Goal: Task Accomplishment & Management: Use online tool/utility

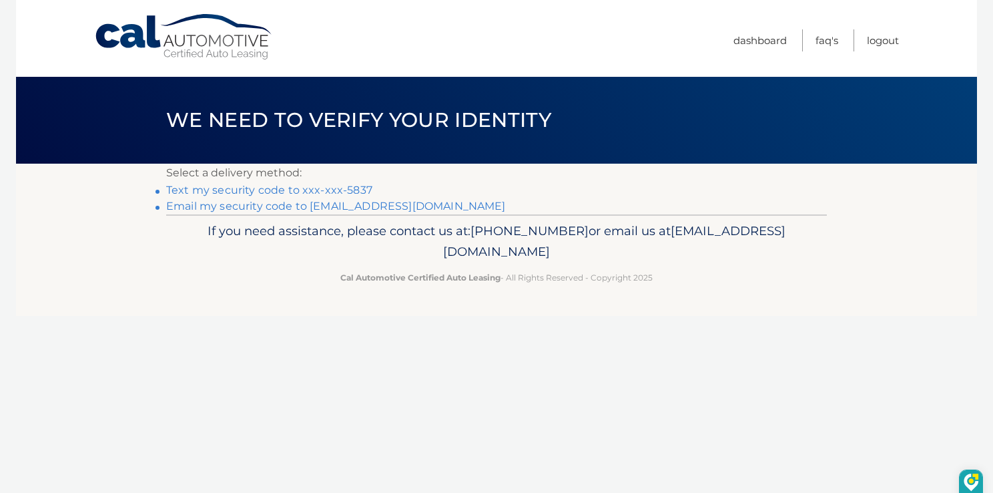
click at [224, 187] on link "Text my security code to xxx-xxx-5837" at bounding box center [269, 190] width 206 height 13
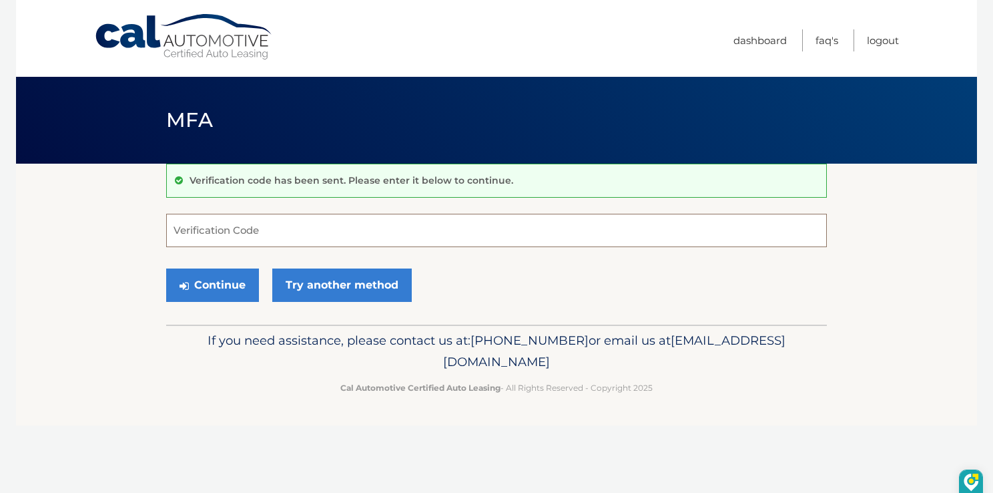
click at [281, 234] on input "Verification Code" at bounding box center [496, 230] width 661 height 33
type input "714842"
click at [227, 284] on button "Continue" at bounding box center [212, 284] width 93 height 33
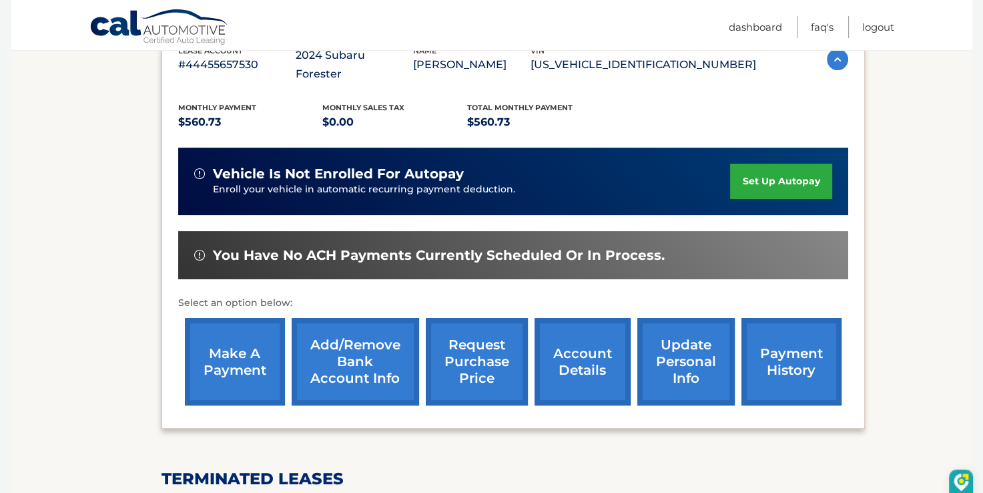
scroll to position [267, 0]
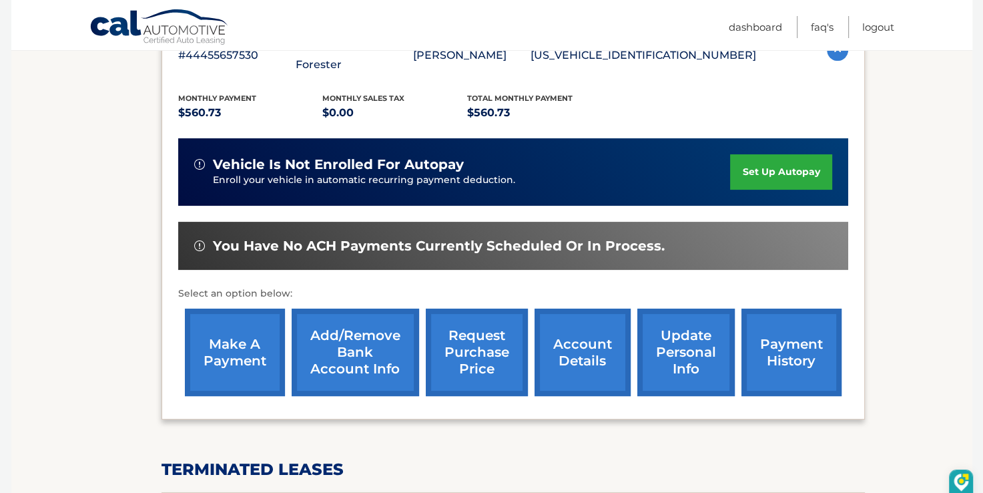
click at [231, 324] on link "make a payment" at bounding box center [235, 351] width 100 height 87
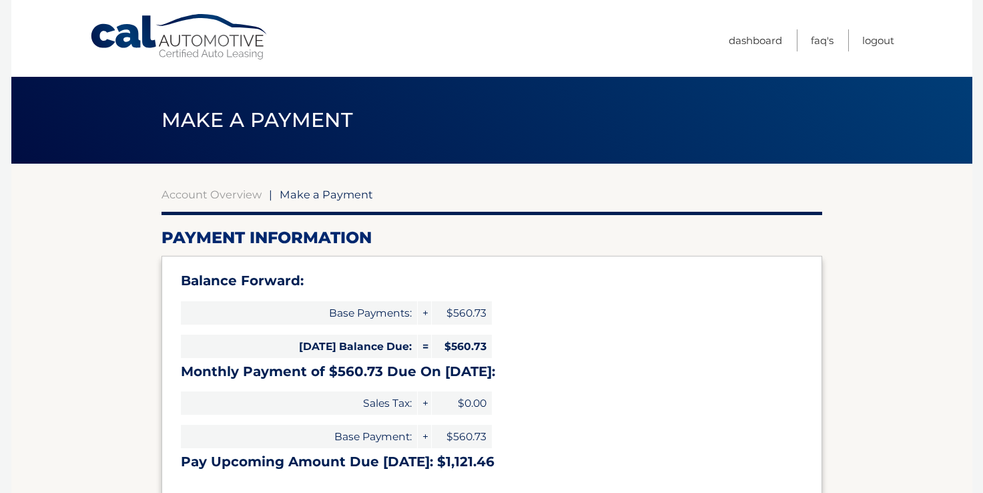
select select "ZjlmOWZlOWEtMGI2MC00NjY2LWFlN2QtYmNmZjFhN2VlZmQ1"
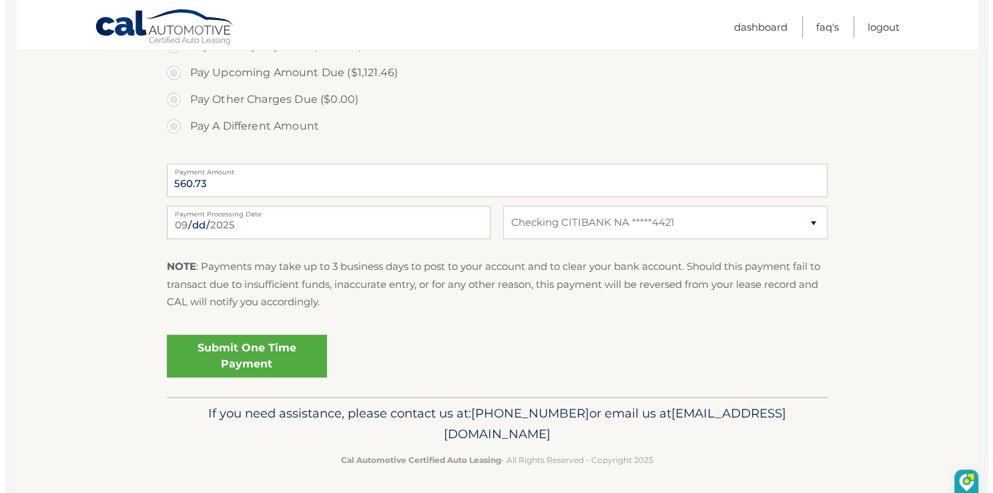
scroll to position [517, 0]
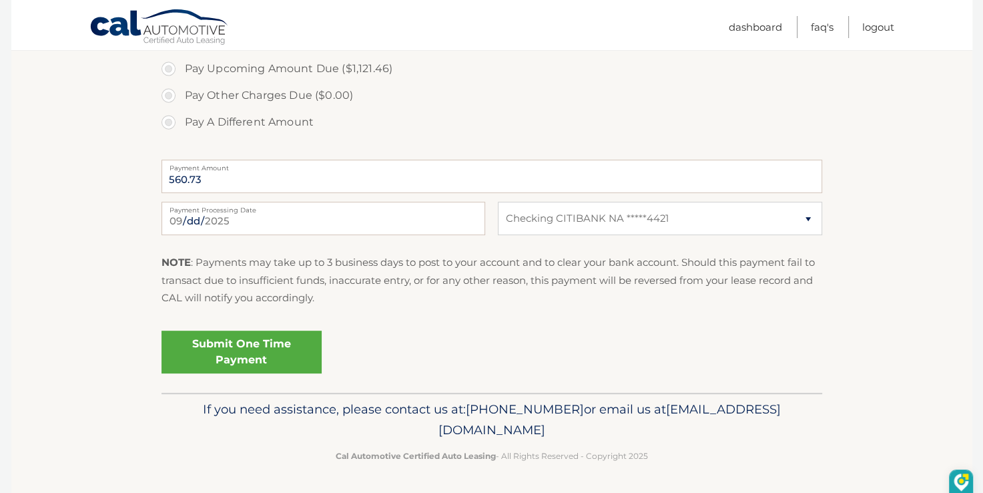
click at [245, 351] on link "Submit One Time Payment" at bounding box center [242, 351] width 160 height 43
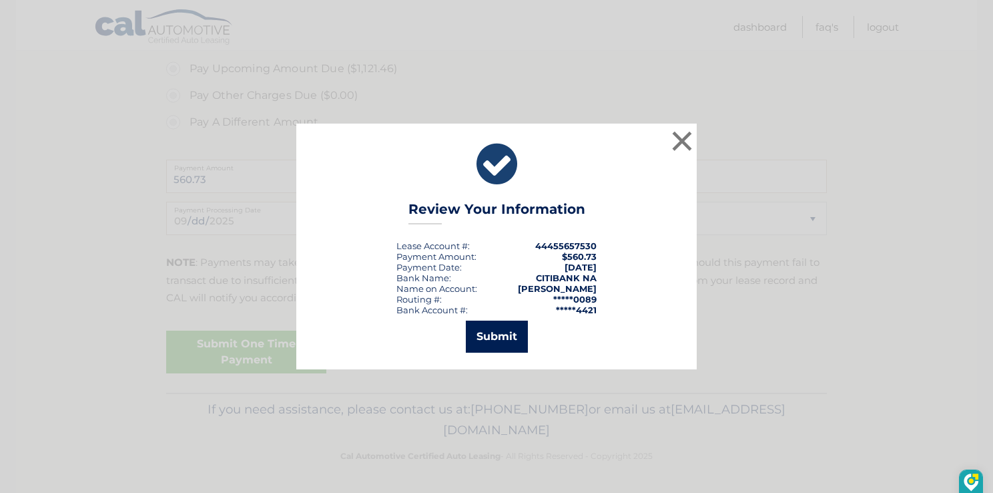
click at [497, 336] on button "Submit" at bounding box center [497, 336] width 62 height 32
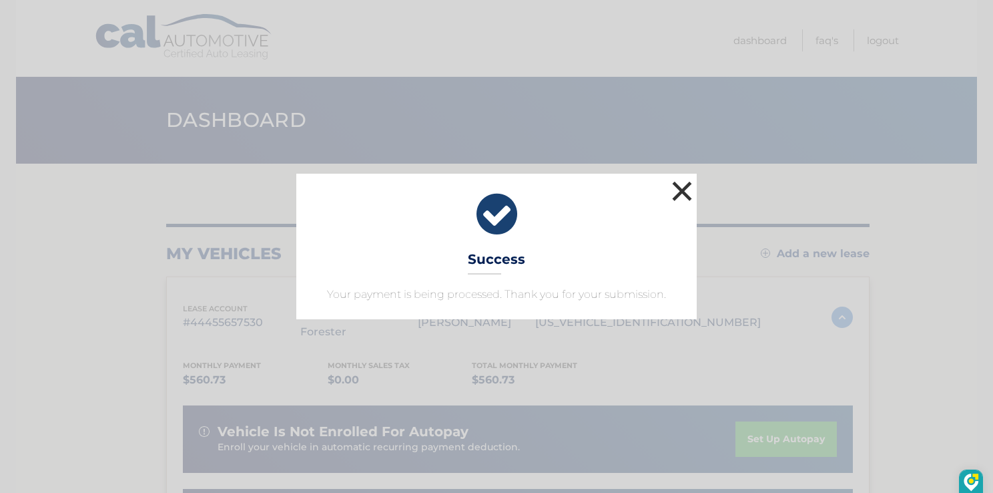
click at [681, 188] on button "×" at bounding box center [682, 191] width 27 height 27
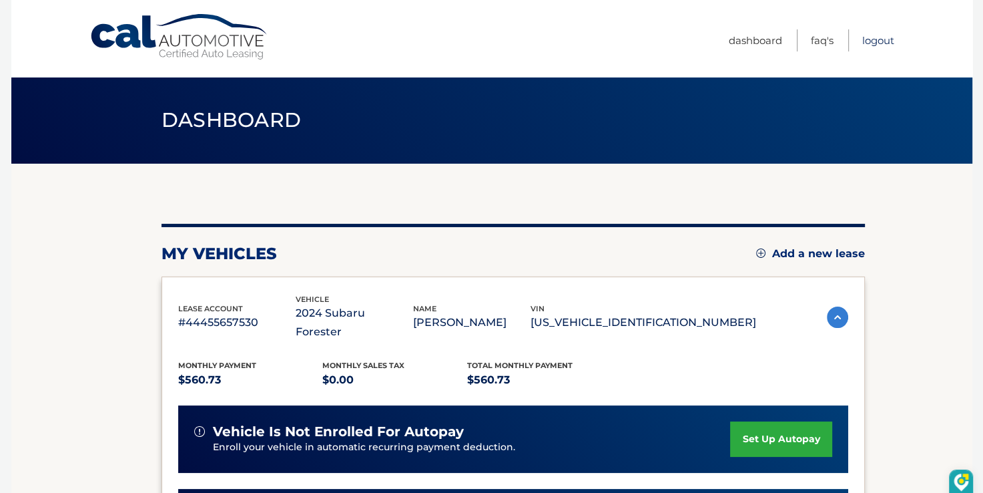
click at [876, 39] on link "Logout" at bounding box center [878, 40] width 32 height 22
